Goal: Entertainment & Leisure: Consume media (video, audio)

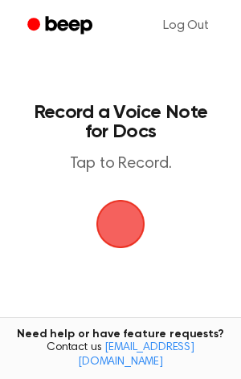
click at [143, 216] on span "button" at bounding box center [120, 224] width 45 height 45
click at [133, 204] on span "button" at bounding box center [120, 224] width 45 height 45
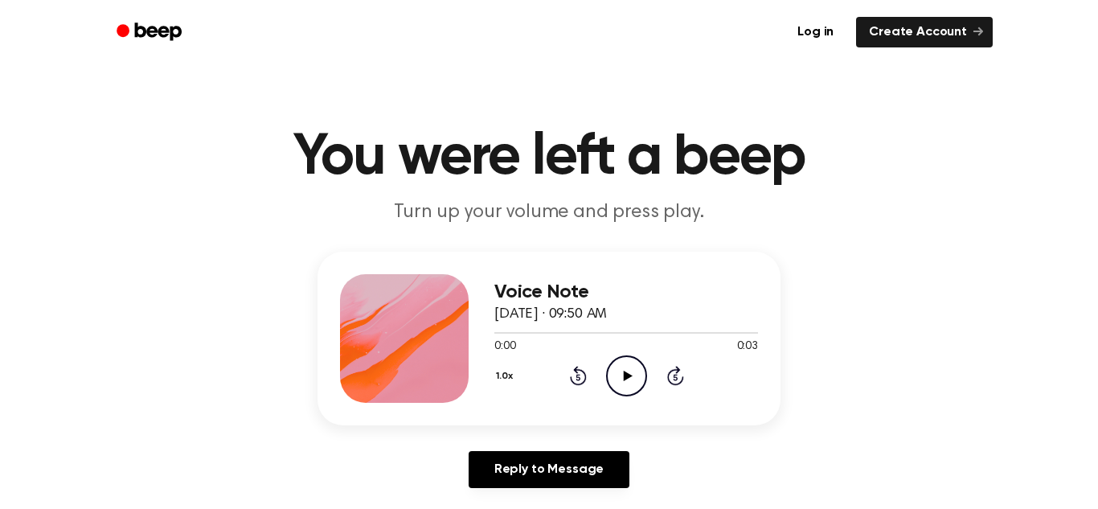
click at [492, 220] on p "Turn up your volume and press play." at bounding box center [548, 212] width 617 height 27
click at [626, 364] on icon "Play Audio" at bounding box center [626, 375] width 41 height 41
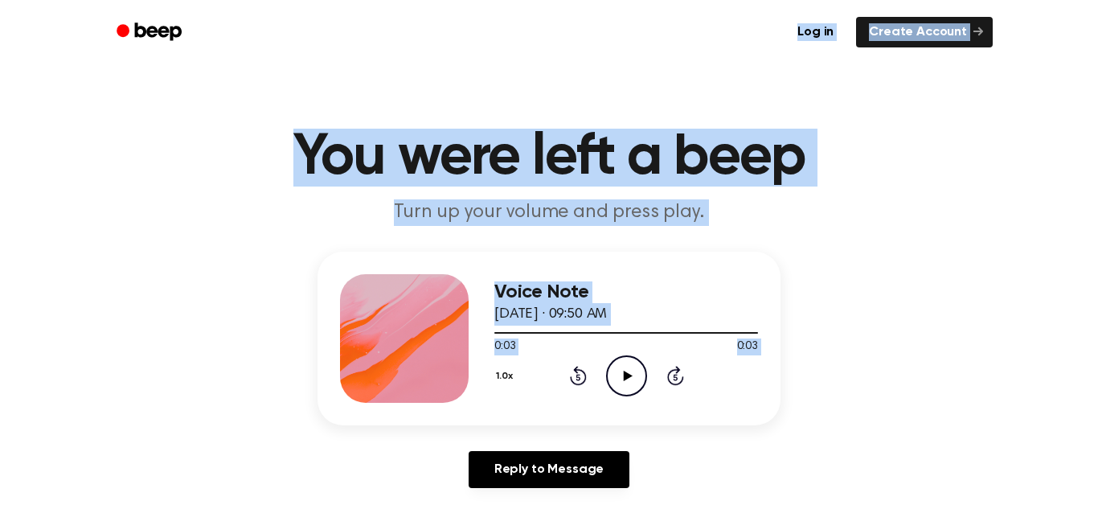
drag, startPoint x: 626, startPoint y: 364, endPoint x: 743, endPoint y: 18, distance: 365.0
